Goal: Complete application form

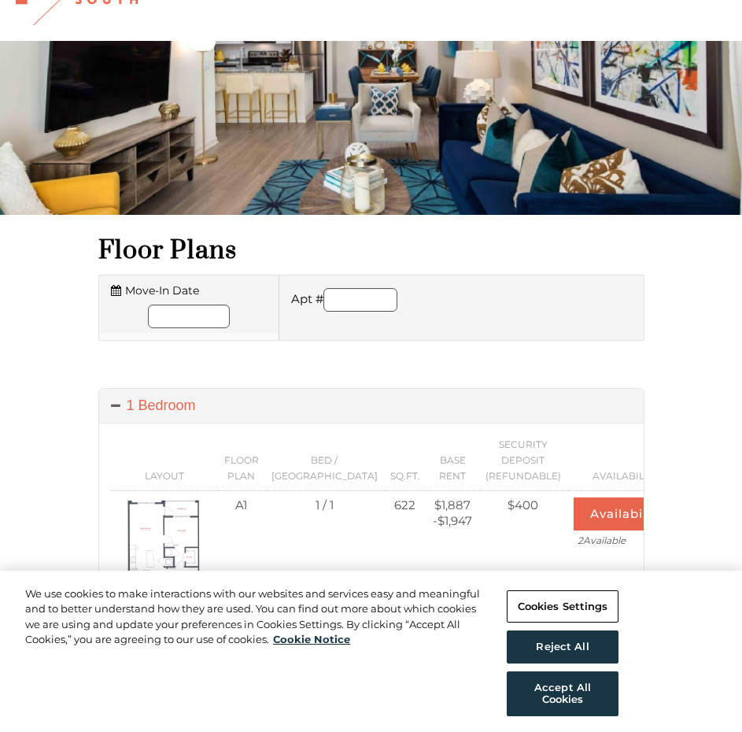
scroll to position [79, 0]
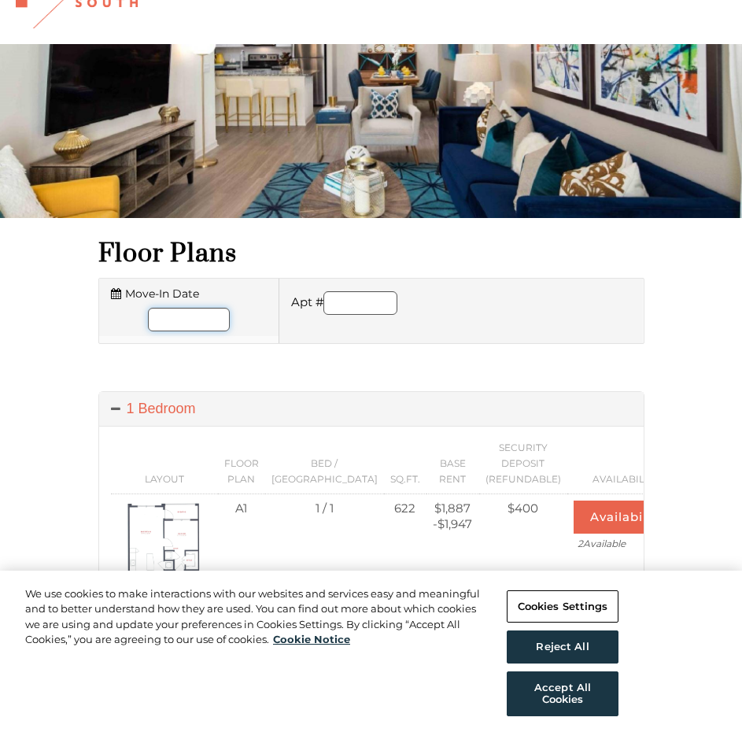
click at [179, 322] on input "Move-In Date" at bounding box center [189, 320] width 82 height 24
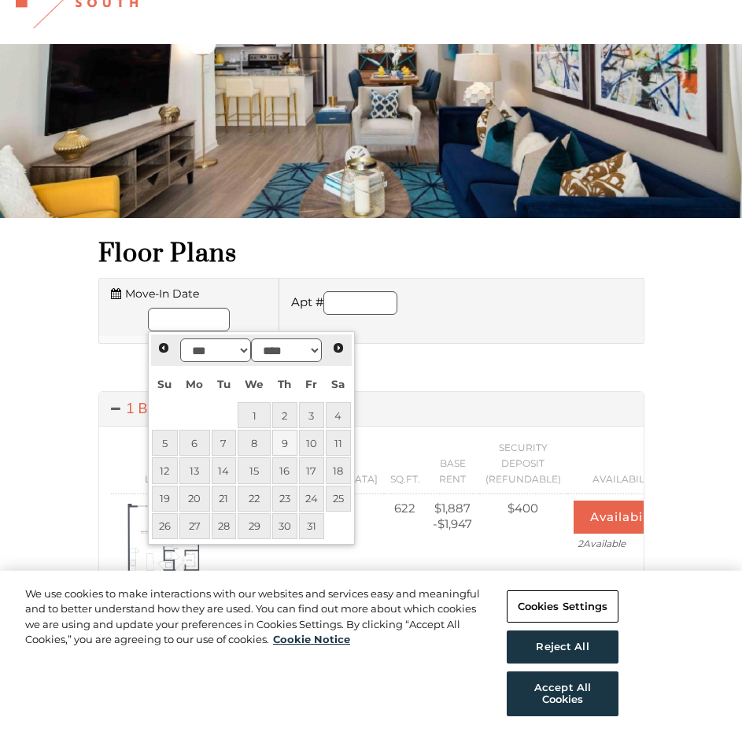
scroll to position [0, 0]
click at [282, 441] on link "9" at bounding box center [284, 443] width 25 height 26
type input "**********"
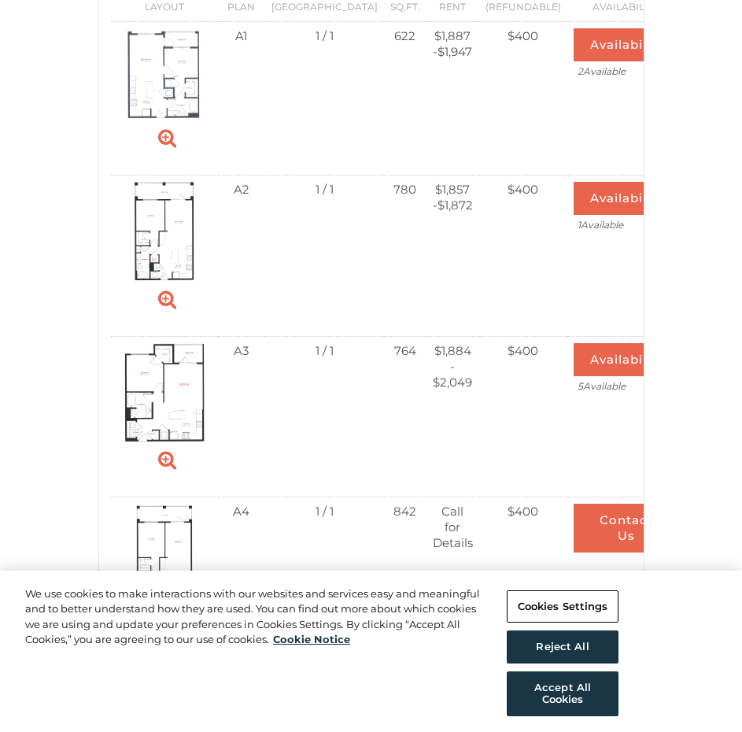
scroll to position [944, 0]
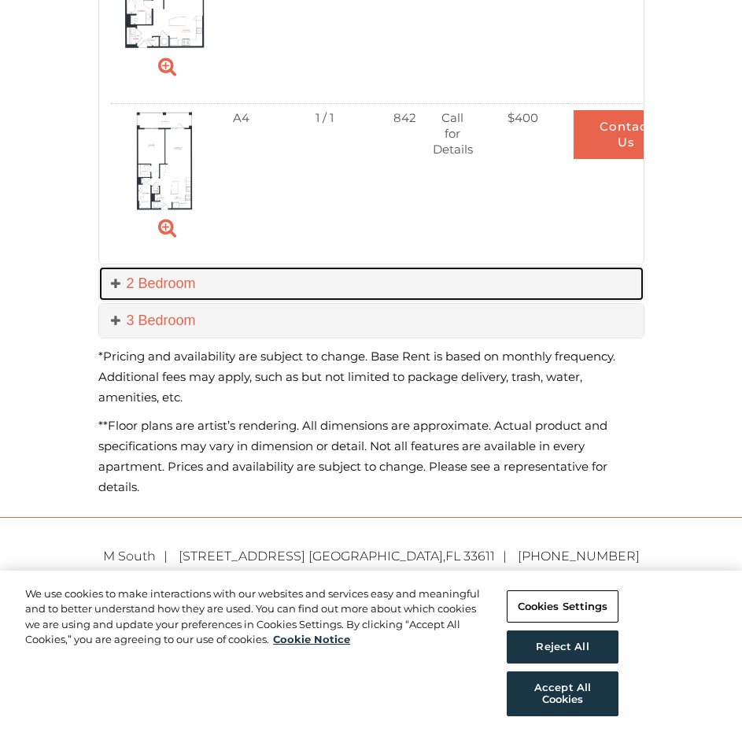
click at [200, 280] on link "2 Bedroom" at bounding box center [371, 284] width 544 height 34
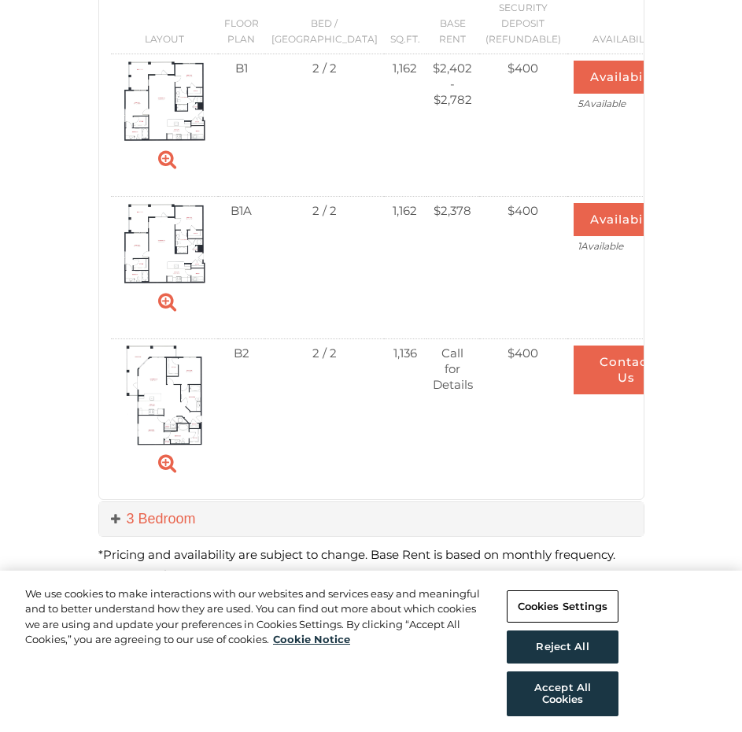
scroll to position [1416, 0]
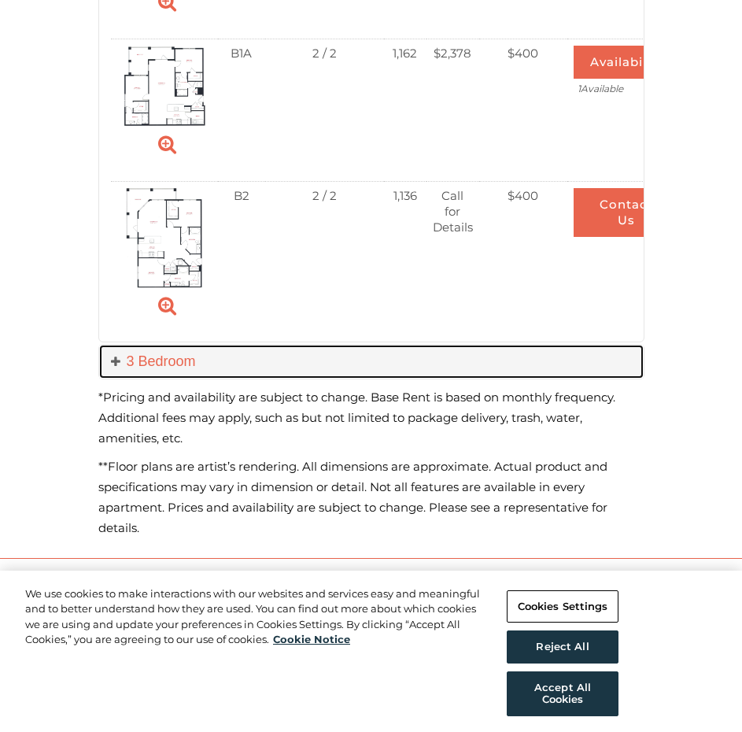
click at [380, 349] on link "3 Bedroom" at bounding box center [371, 362] width 544 height 34
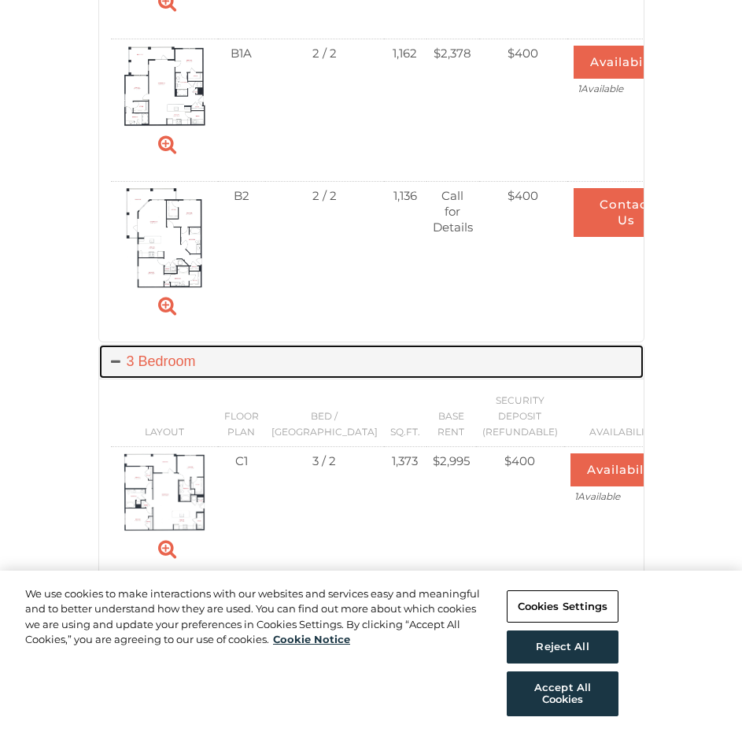
click at [386, 367] on link "3 Bedroom" at bounding box center [371, 362] width 544 height 34
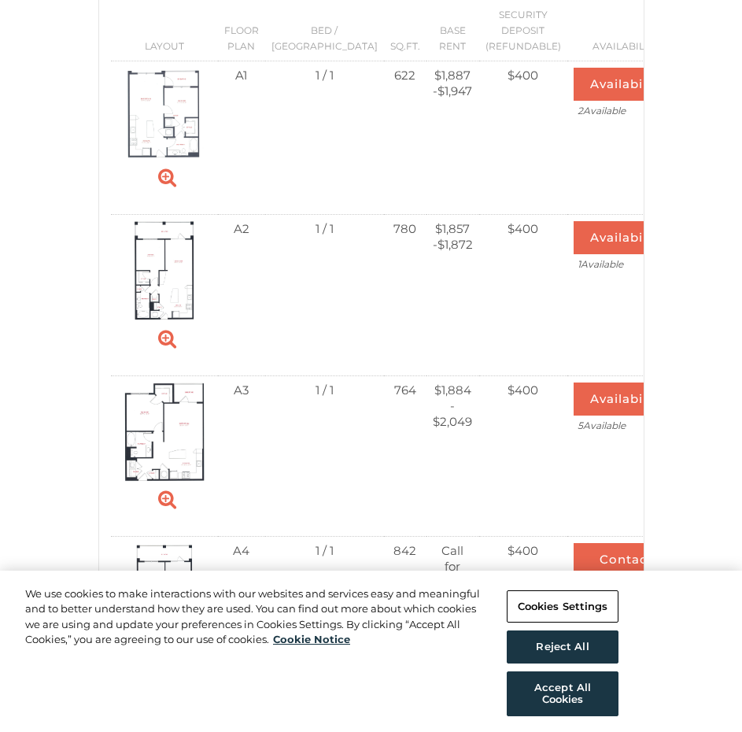
scroll to position [315, 0]
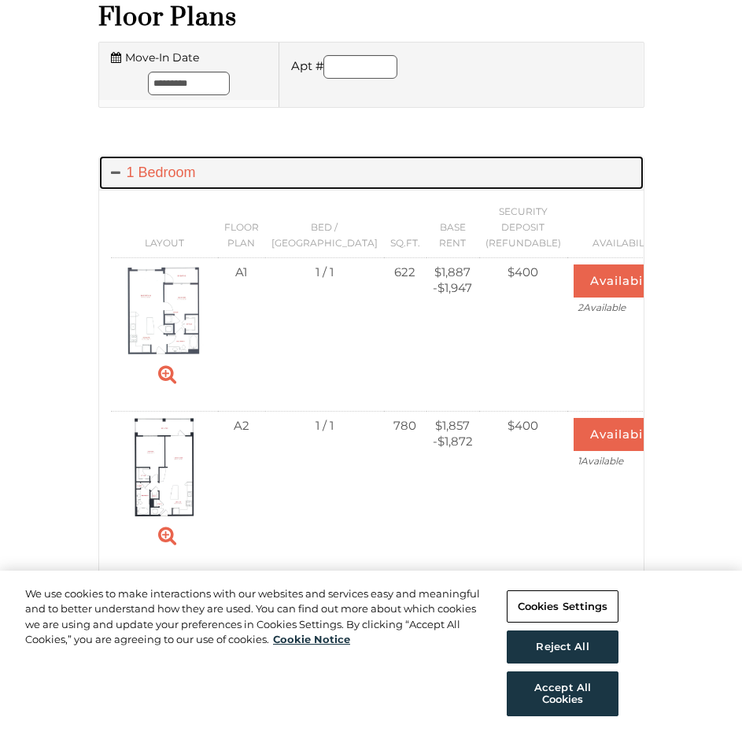
click at [213, 168] on link "1 Bedroom" at bounding box center [371, 173] width 544 height 34
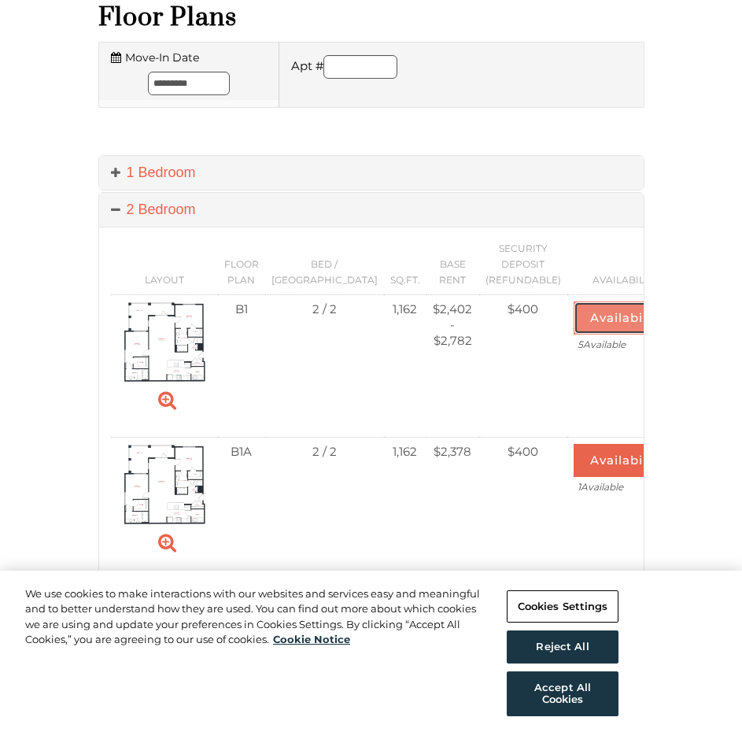
click at [574, 315] on button "Availability" at bounding box center [626, 317] width 105 height 33
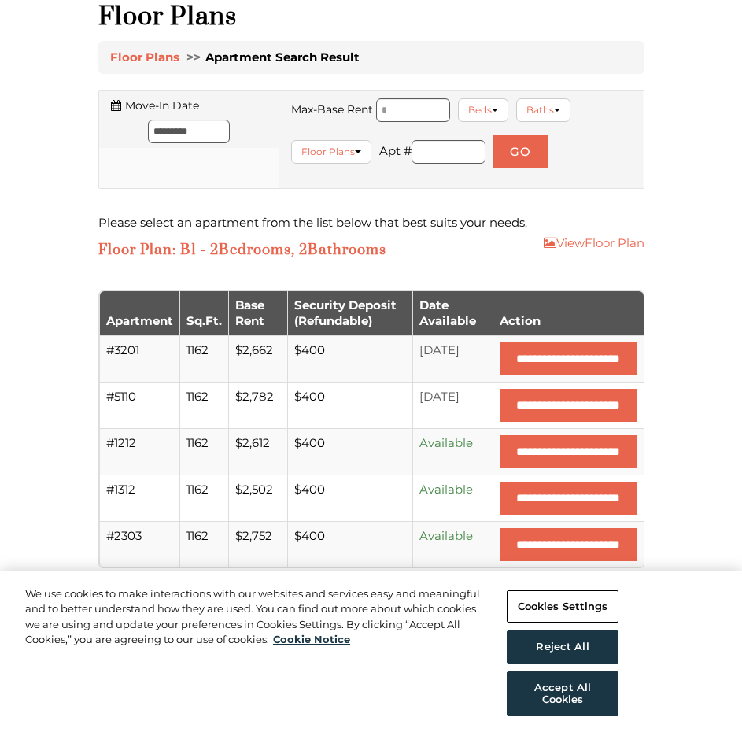
scroll to position [393, 0]
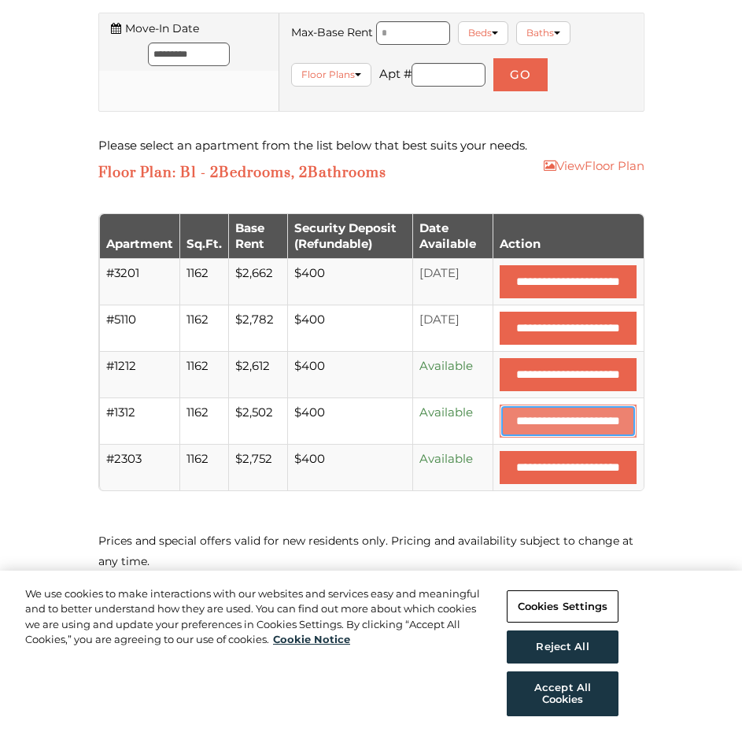
click at [500, 434] on input "**********" at bounding box center [568, 420] width 137 height 33
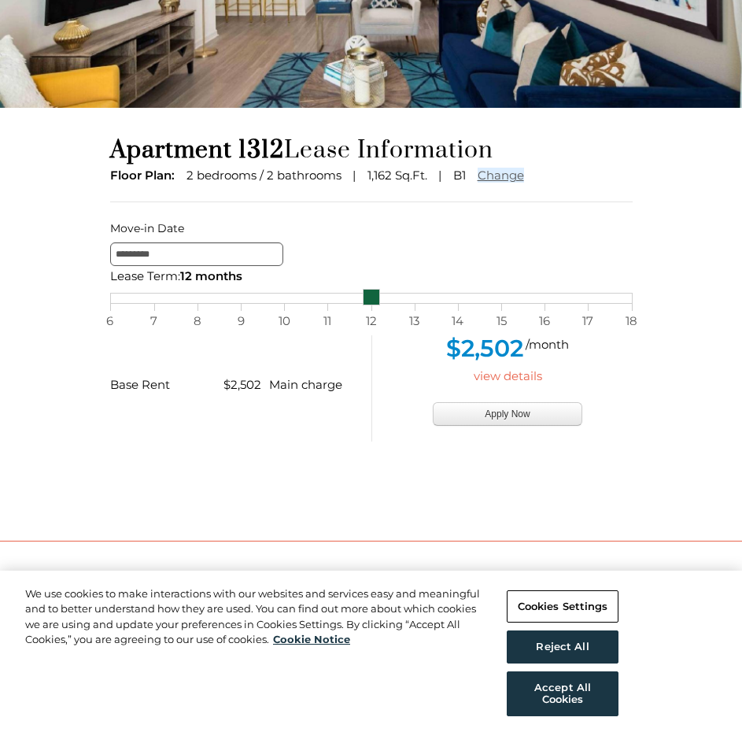
scroll to position [216, 0]
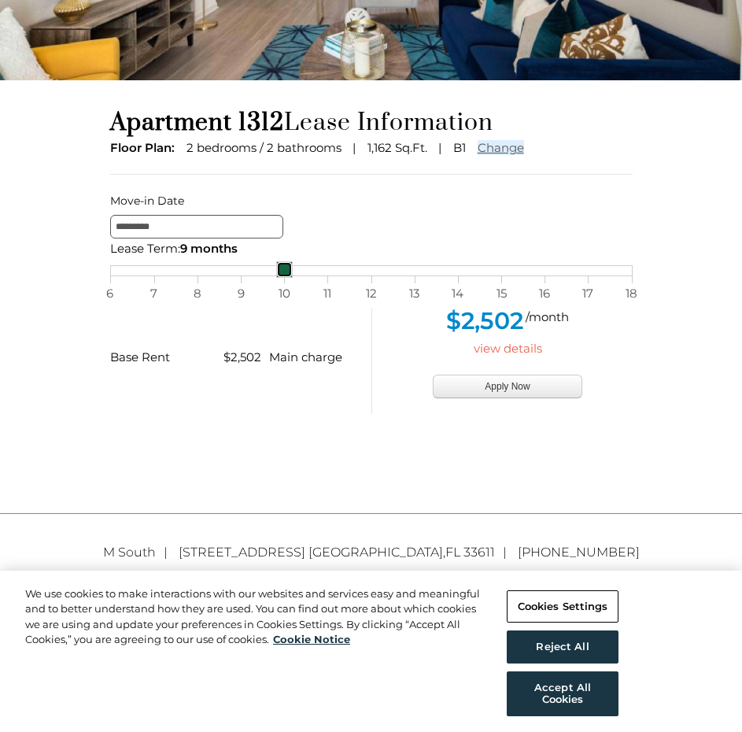
click at [264, 265] on div "6 7 8 9 10 11 12 13 14 15 16 17 18" at bounding box center [371, 270] width 522 height 11
click at [112, 269] on div "6 7 8 9 10 11 12 13 14 15 16 17 18" at bounding box center [371, 270] width 522 height 11
click at [498, 386] on button "Apply Now" at bounding box center [507, 387] width 149 height 24
click at [311, 279] on div "Base Rent $2,502 Main charge $2,502 /month view details Apply Now" at bounding box center [371, 345] width 546 height 138
click at [154, 268] on div "6 7 8 9 10 11 12 13 14 15 16 17 18" at bounding box center [371, 270] width 522 height 11
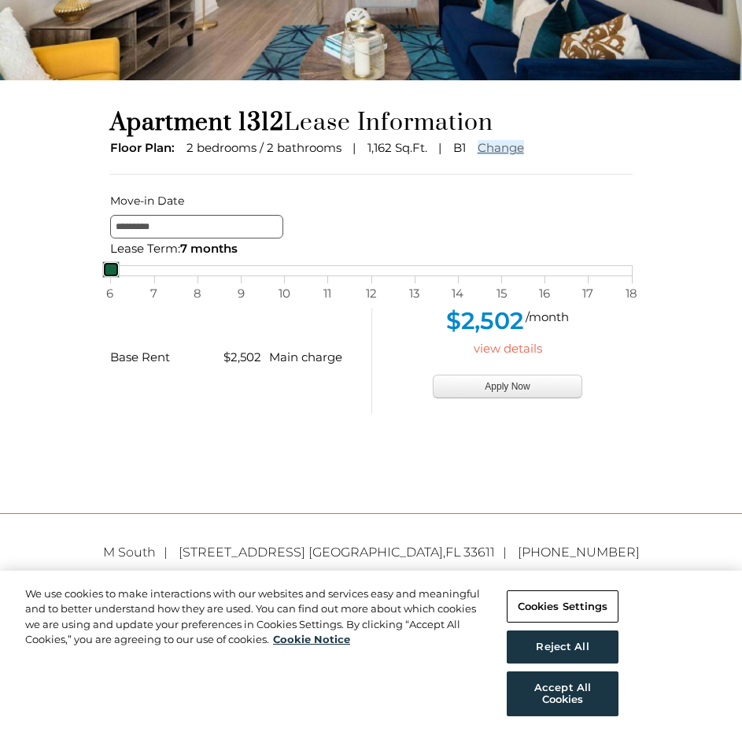
click at [120, 266] on div "6 7 8 9 10 11 12 13 14 15 16 17 18" at bounding box center [371, 270] width 522 height 11
click at [504, 382] on button "Apply Now" at bounding box center [507, 387] width 149 height 24
click at [532, 385] on button "Apply Now" at bounding box center [507, 387] width 149 height 24
click at [587, 649] on button "Reject All" at bounding box center [562, 646] width 111 height 33
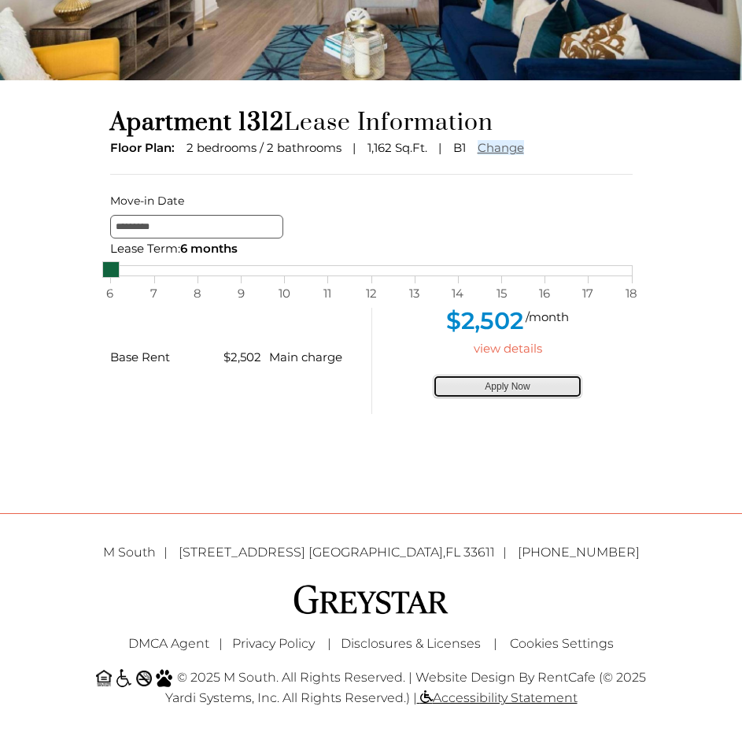
click at [489, 389] on button "Apply Now" at bounding box center [507, 387] width 149 height 24
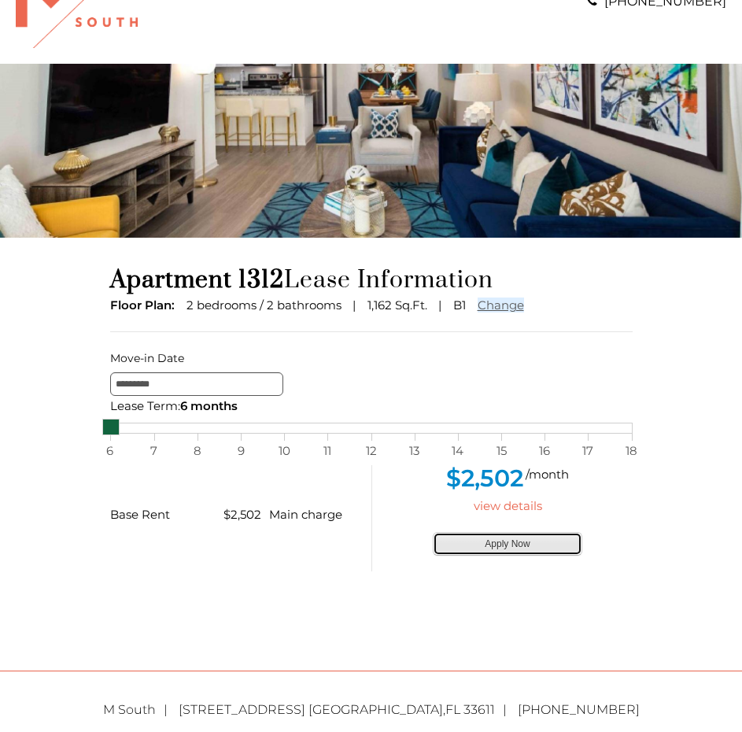
scroll to position [0, 0]
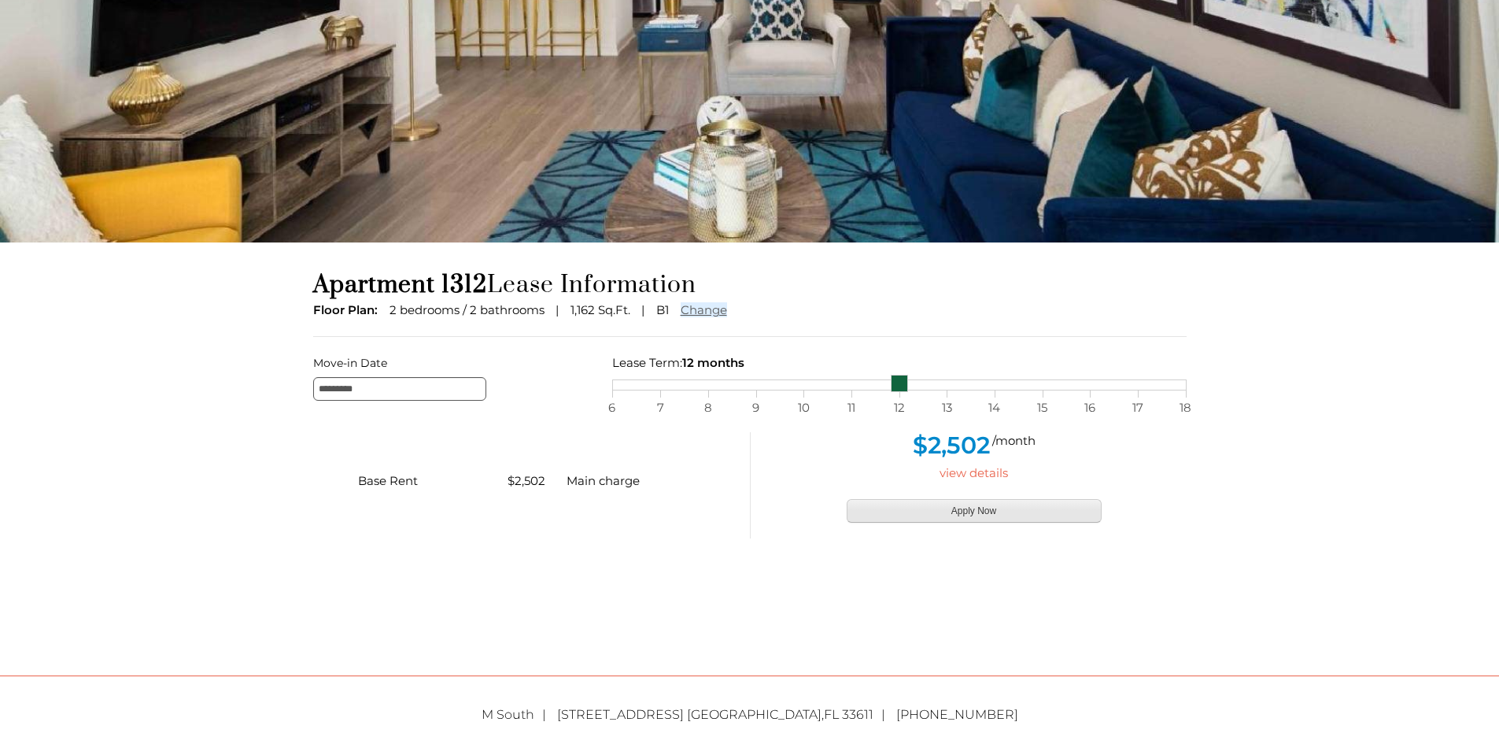
scroll to position [236, 0]
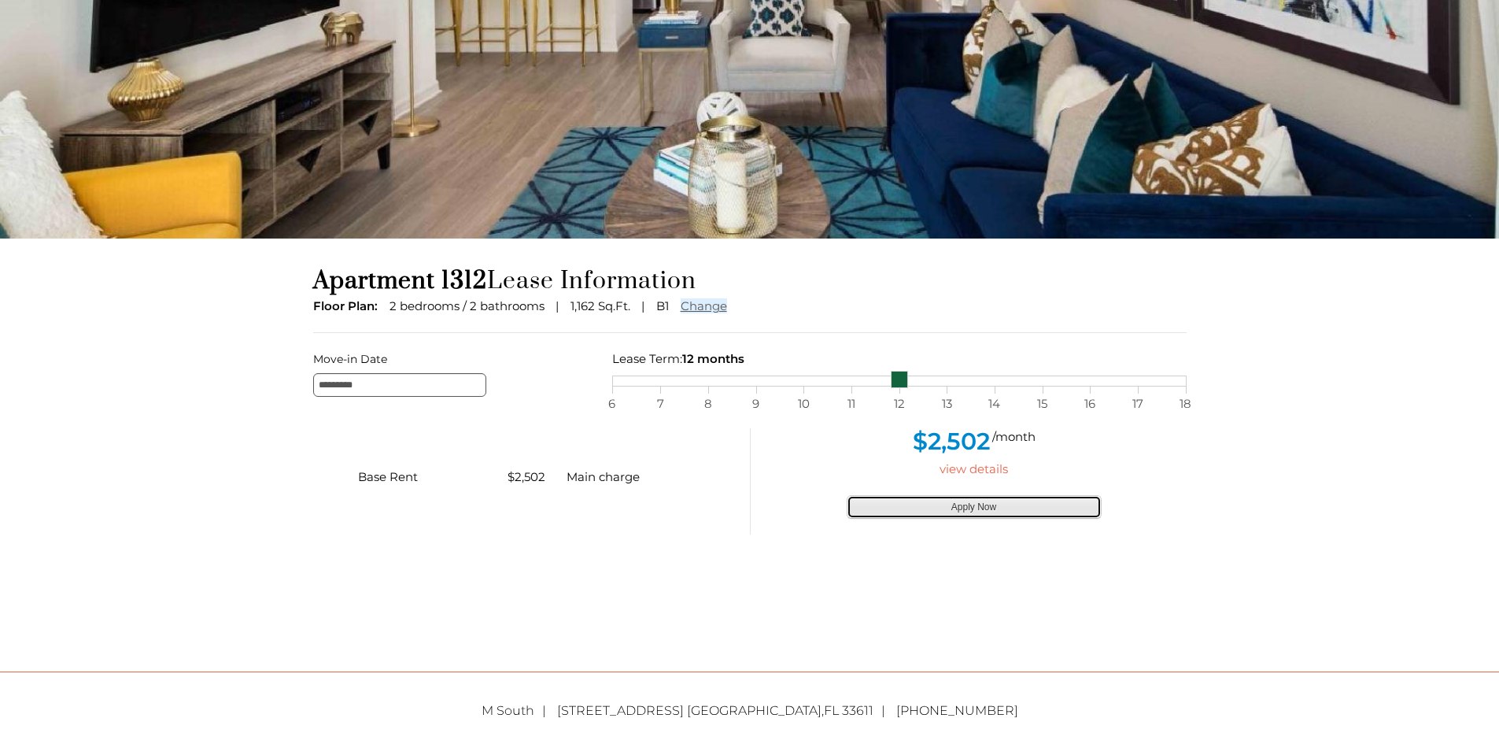
click at [741, 505] on button "Apply Now" at bounding box center [974, 507] width 255 height 24
